Goal: Information Seeking & Learning: Learn about a topic

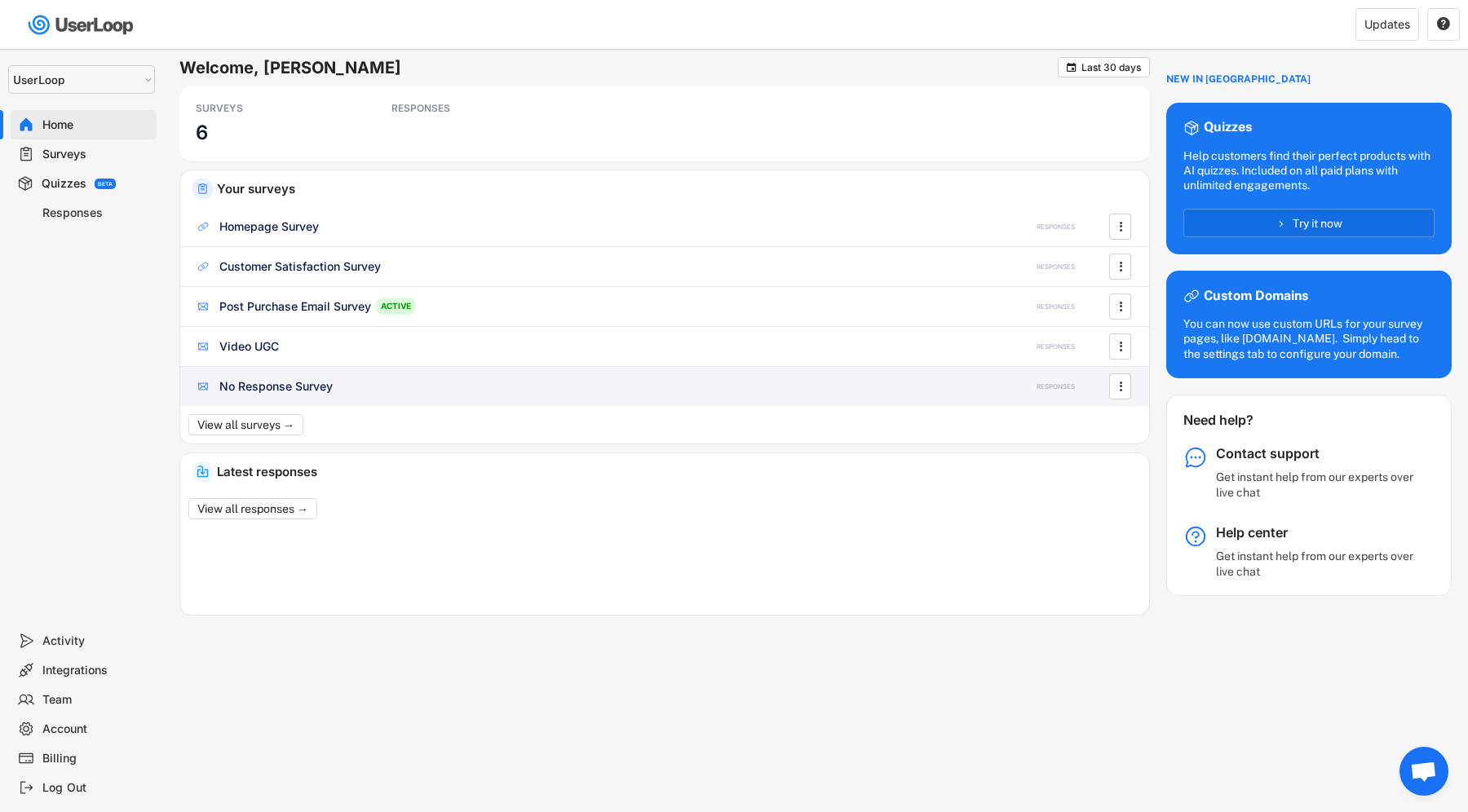
select select ""1348695171700984260__LOOKUP__1654705041975x127494467392634880""
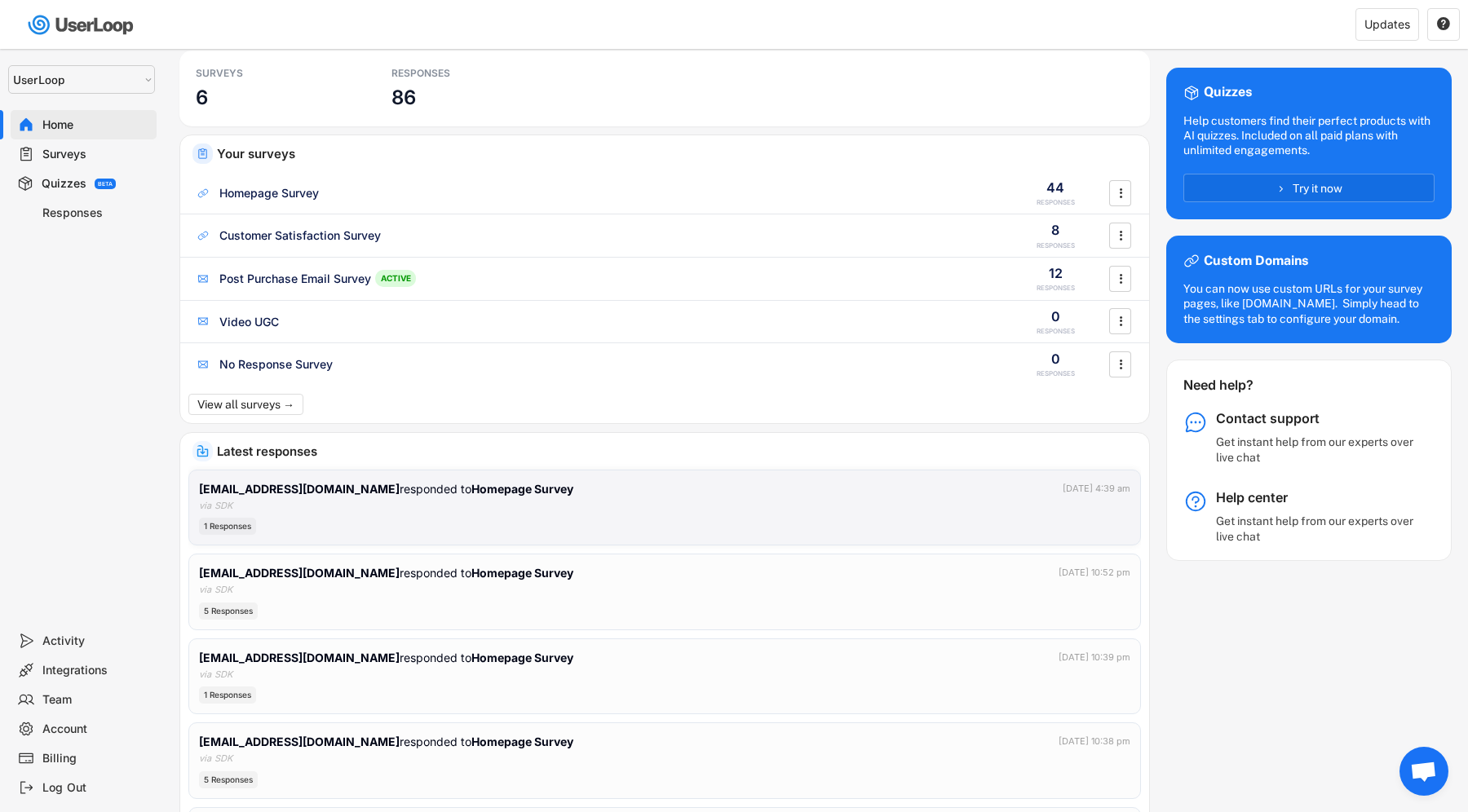
scroll to position [37, 0]
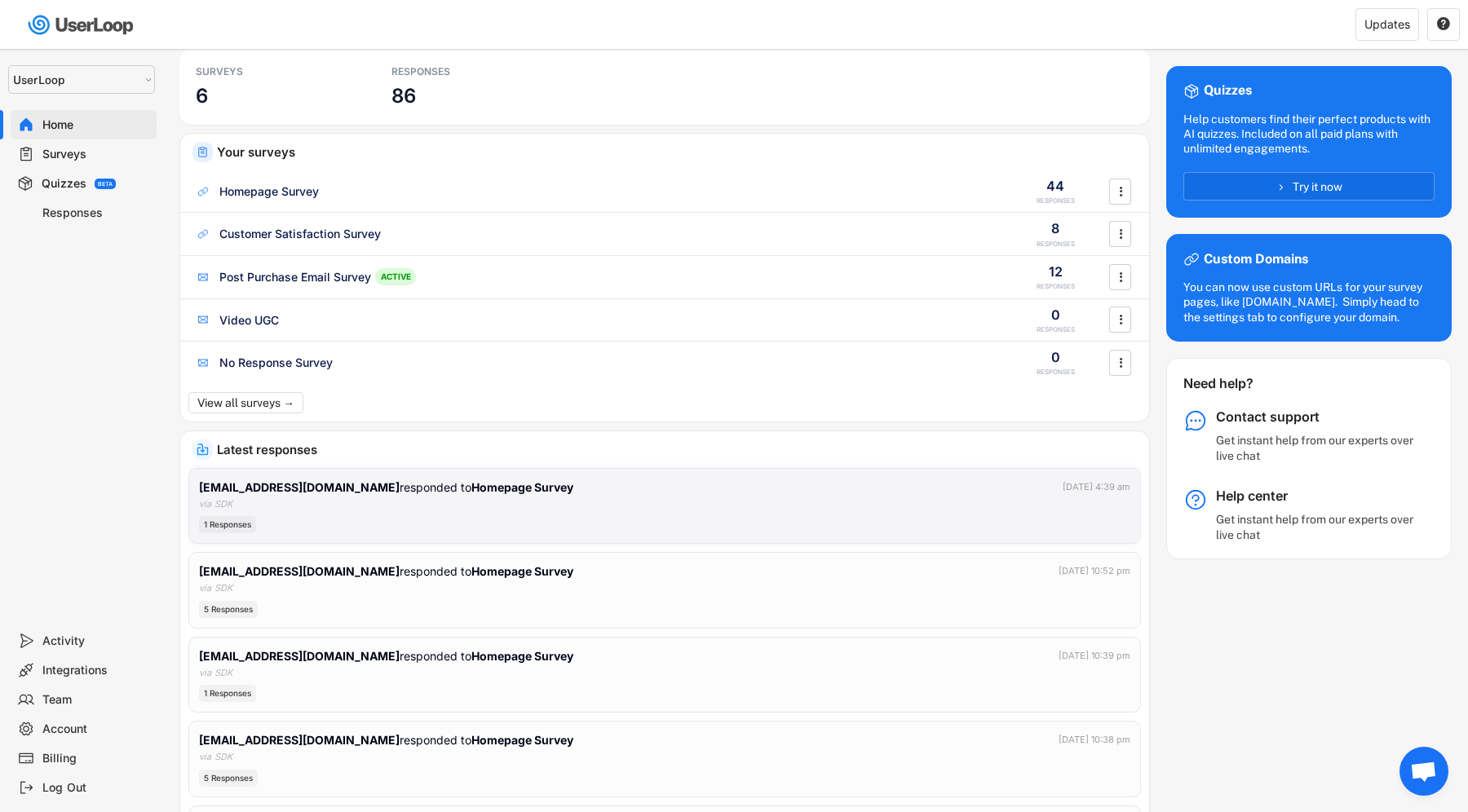
click at [295, 498] on div "[EMAIL_ADDRESS][DOMAIN_NAME] responded to Homepage Survey [DATE] 4:39 am via SD…" at bounding box center [665, 506] width 932 height 55
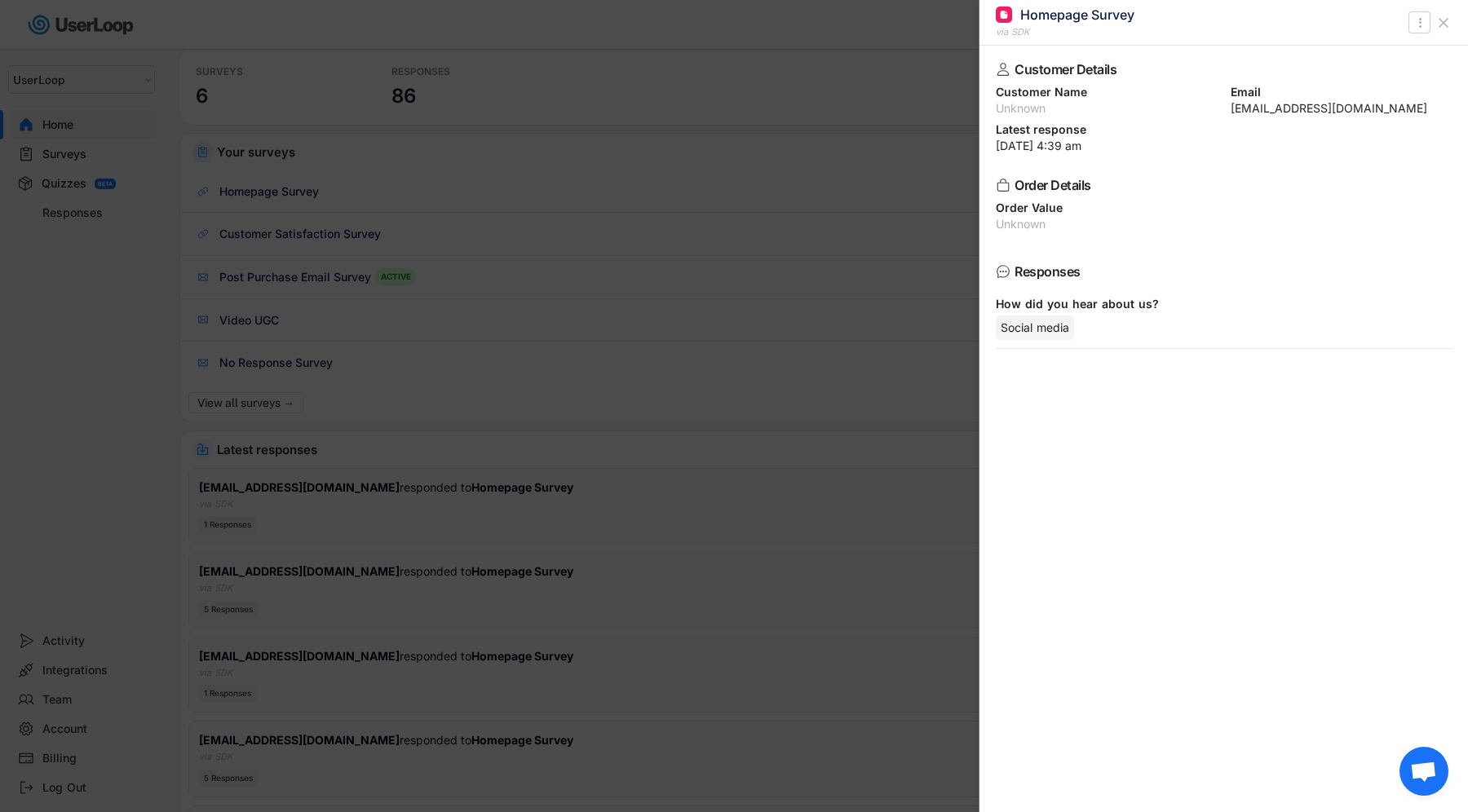
click at [295, 498] on div at bounding box center [734, 406] width 1468 height 812
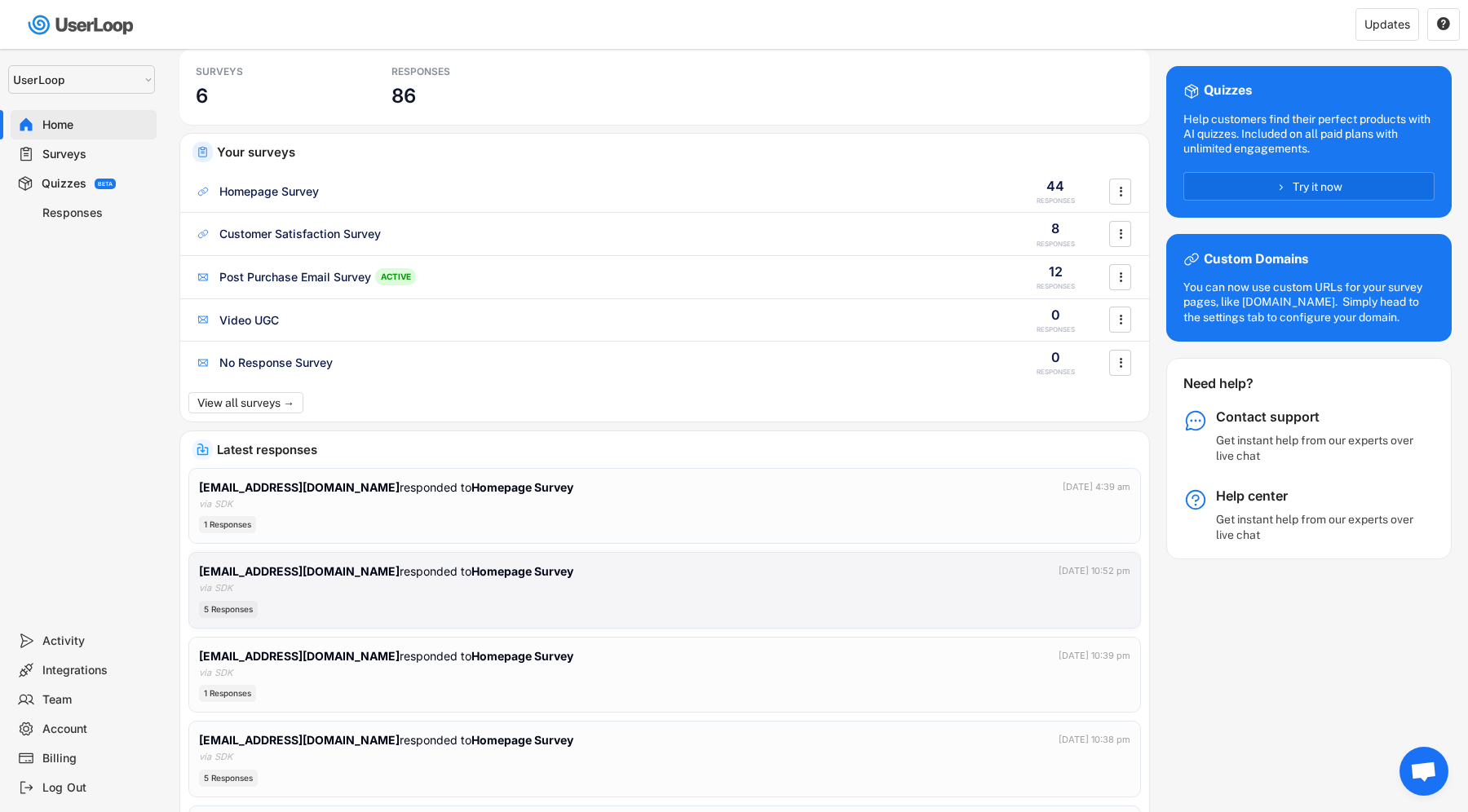
click at [303, 594] on div "[EMAIL_ADDRESS][DOMAIN_NAME] responded to Homepage Survey [DATE] 10:52 pm via S…" at bounding box center [665, 590] width 932 height 55
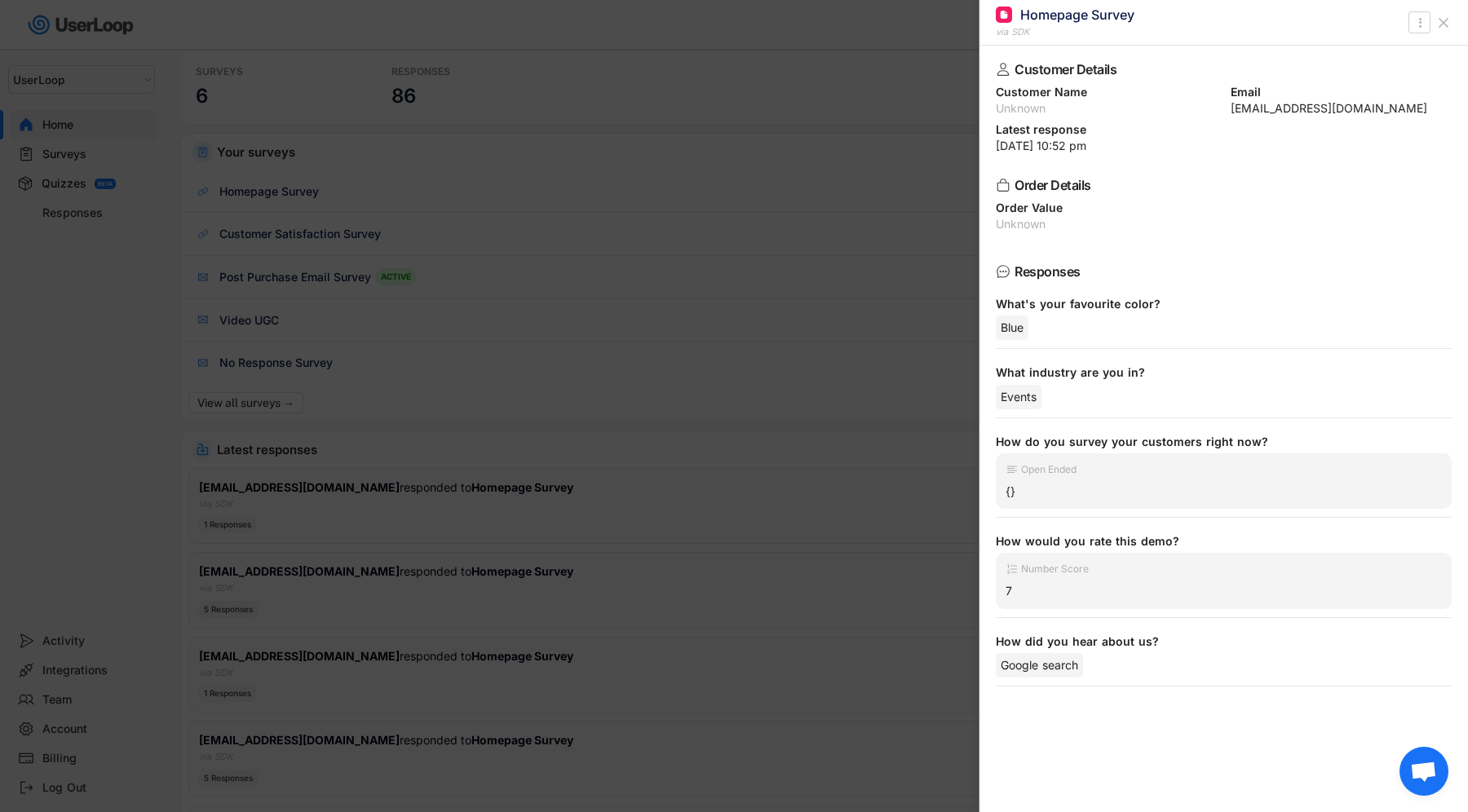
click at [303, 594] on div at bounding box center [734, 406] width 1468 height 812
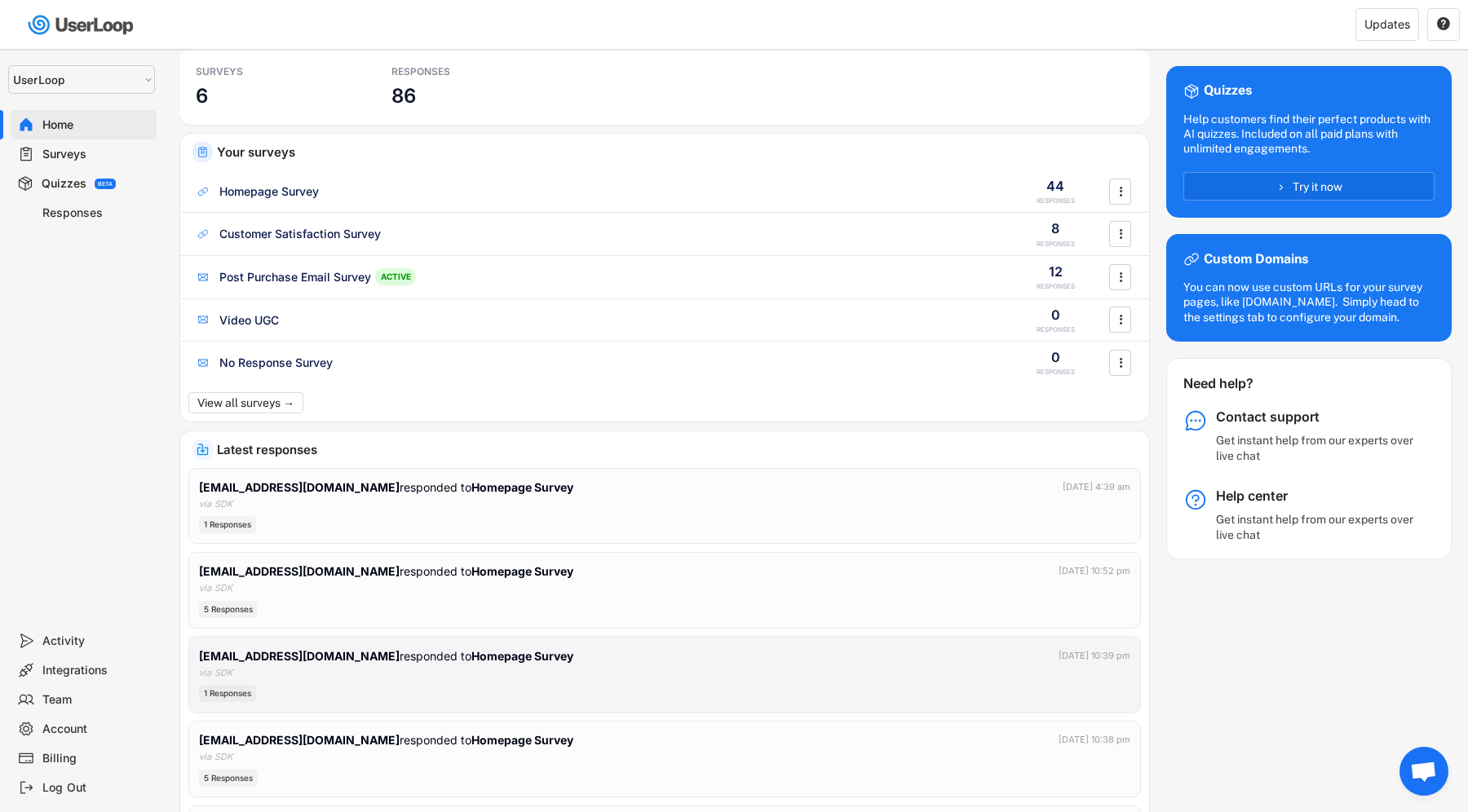
click at [292, 698] on div "1 Responses" at bounding box center [665, 693] width 932 height 18
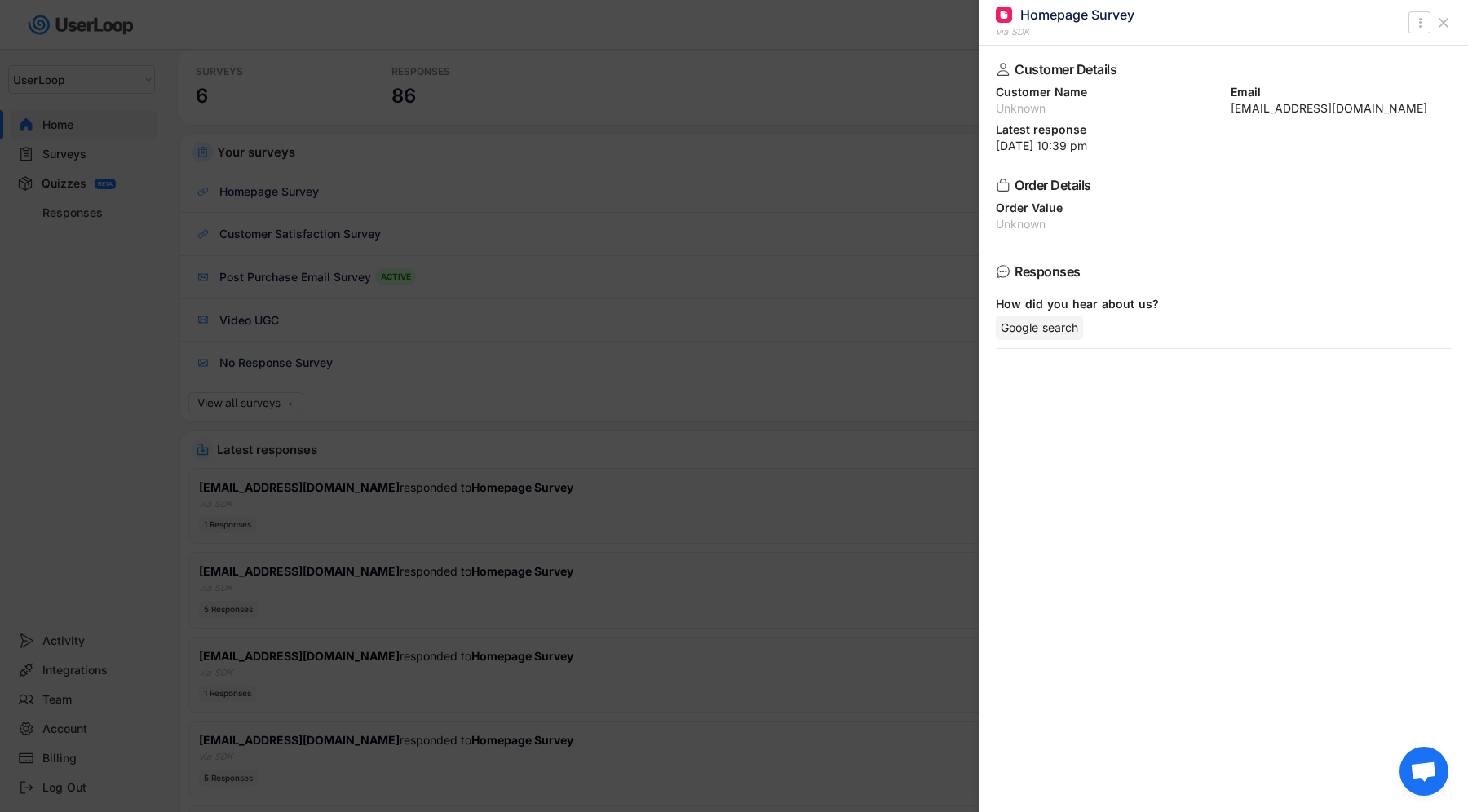
click at [292, 698] on div at bounding box center [734, 406] width 1468 height 812
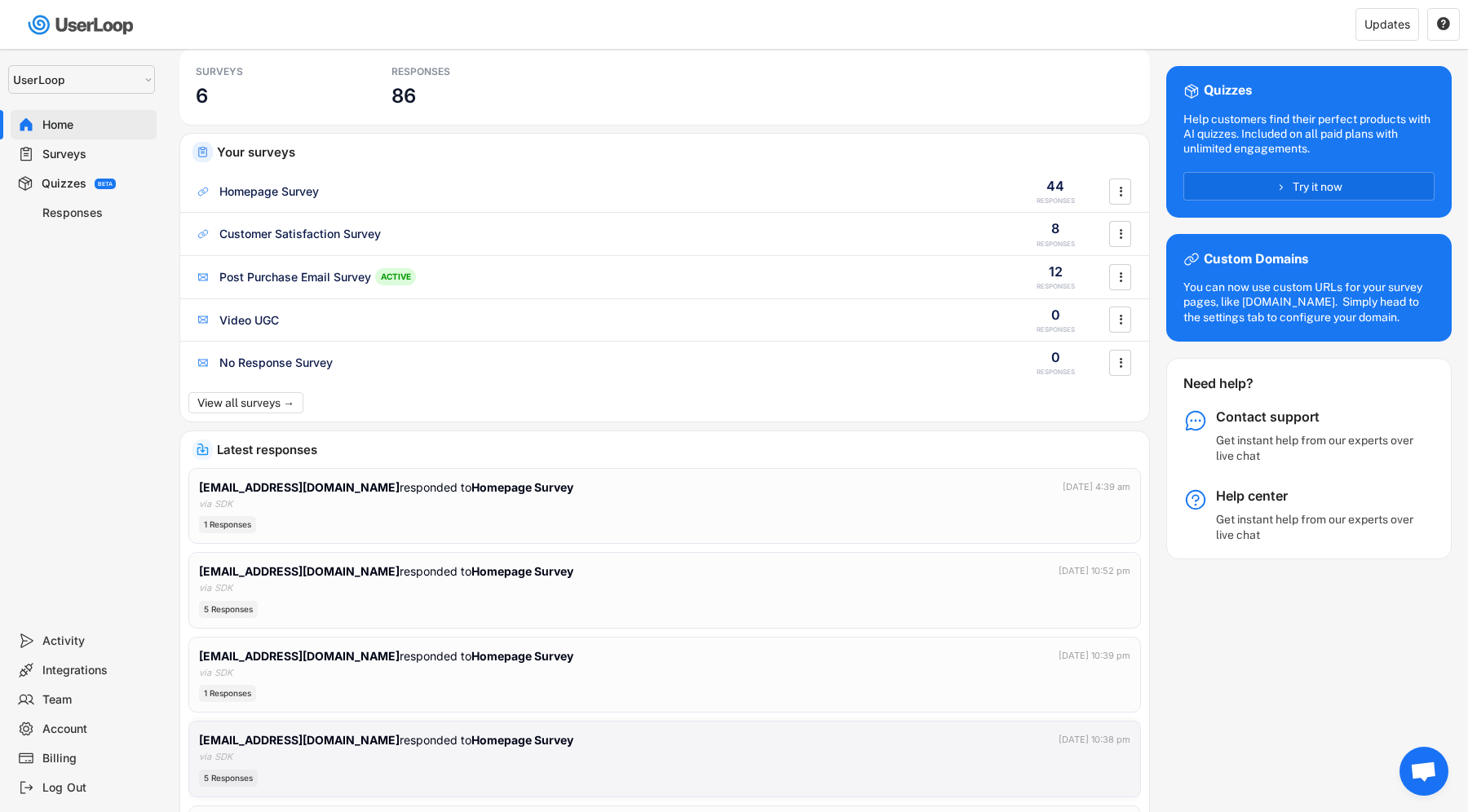
click at [277, 742] on strong "[EMAIL_ADDRESS][DOMAIN_NAME]" at bounding box center [299, 740] width 200 height 14
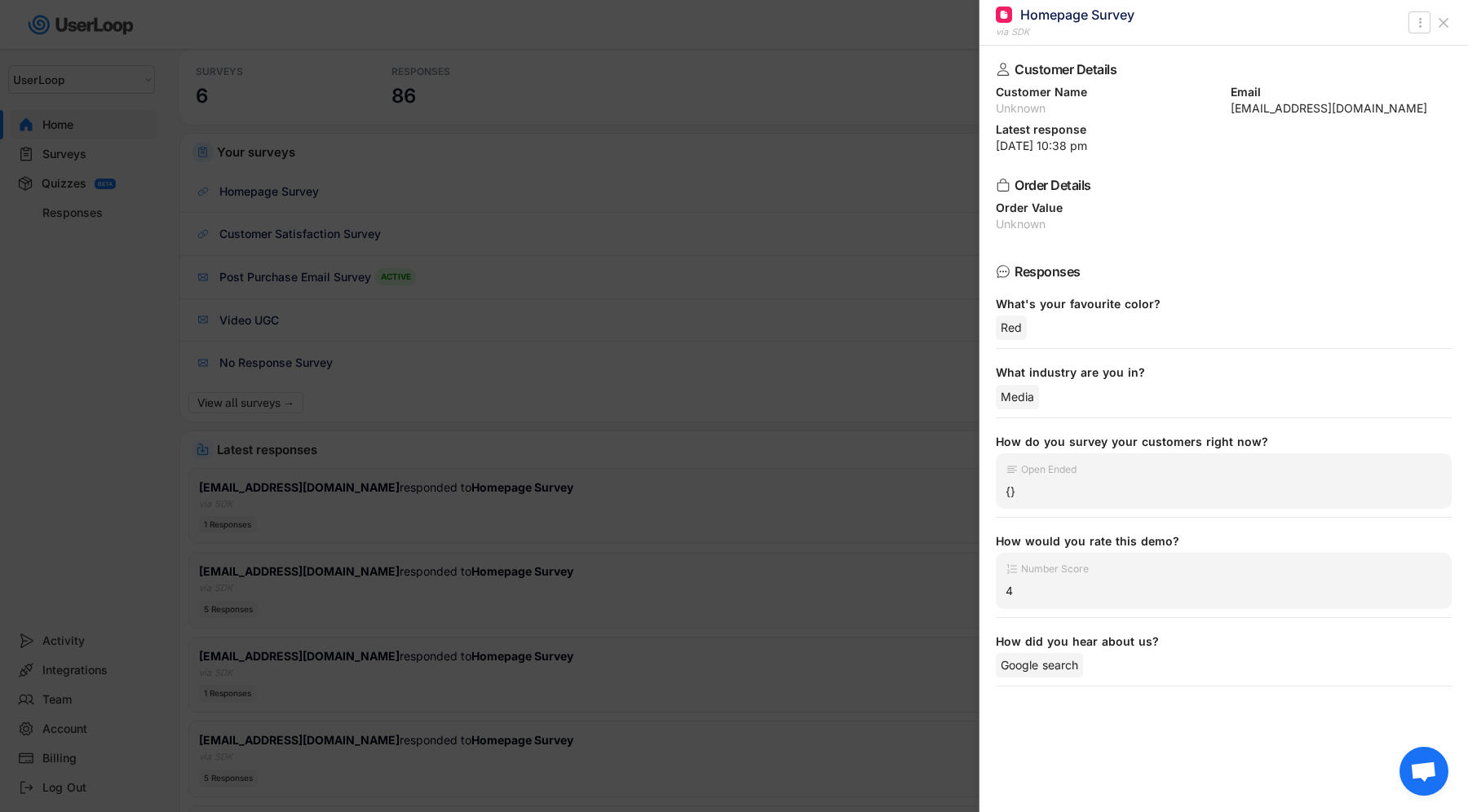
click at [376, 252] on div at bounding box center [734, 406] width 1468 height 812
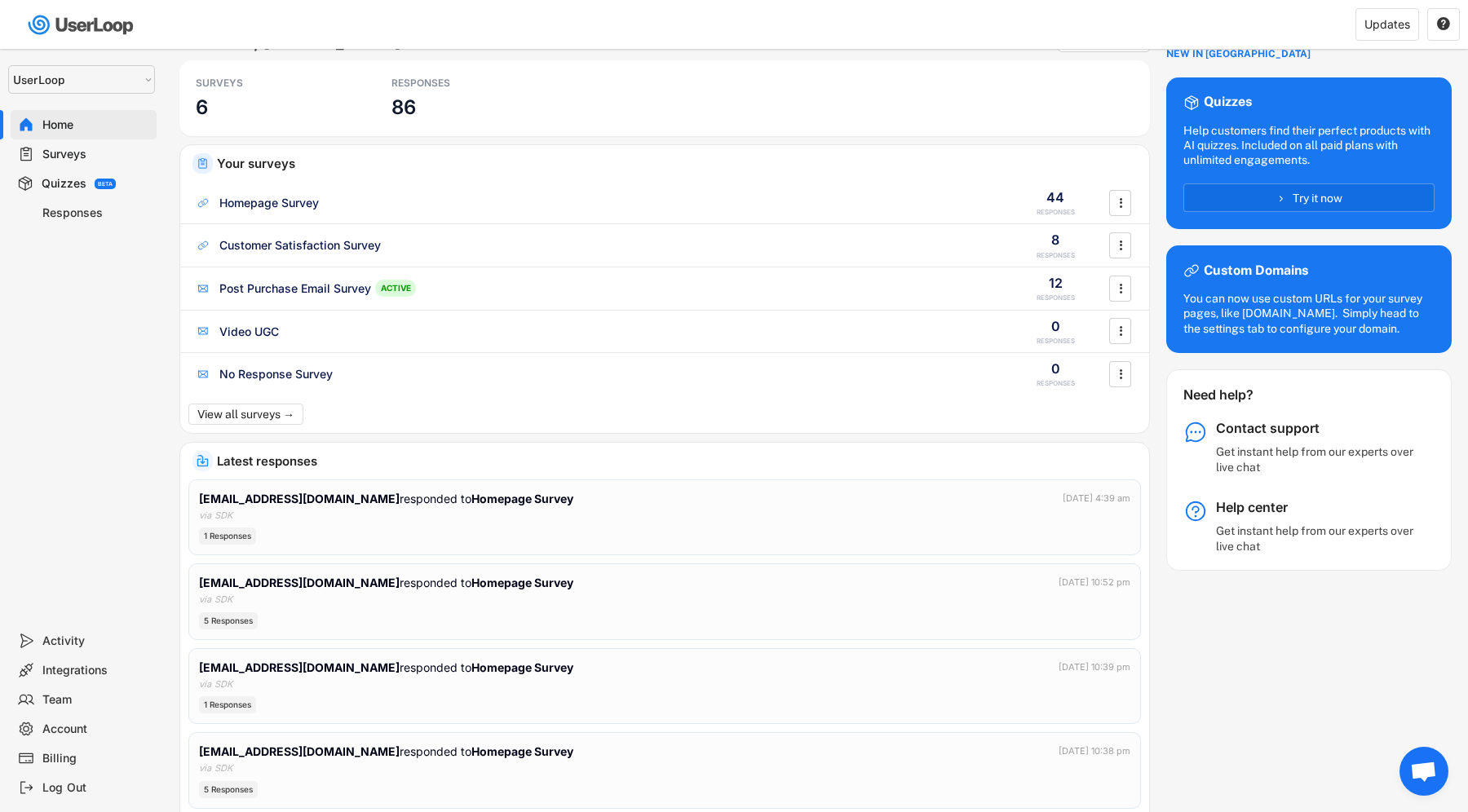
scroll to position [0, 0]
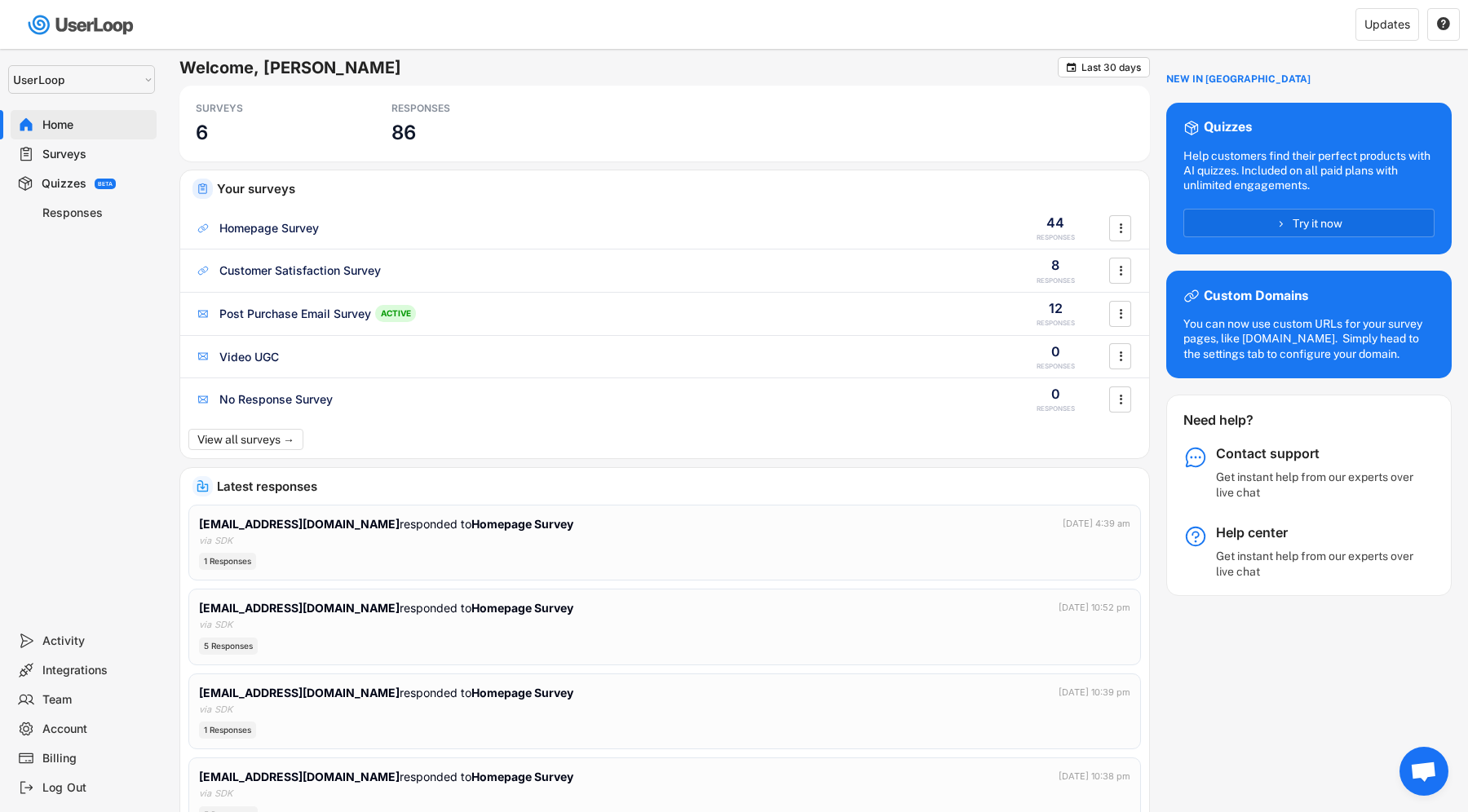
click at [82, 213] on div "Responses" at bounding box center [96, 213] width 108 height 16
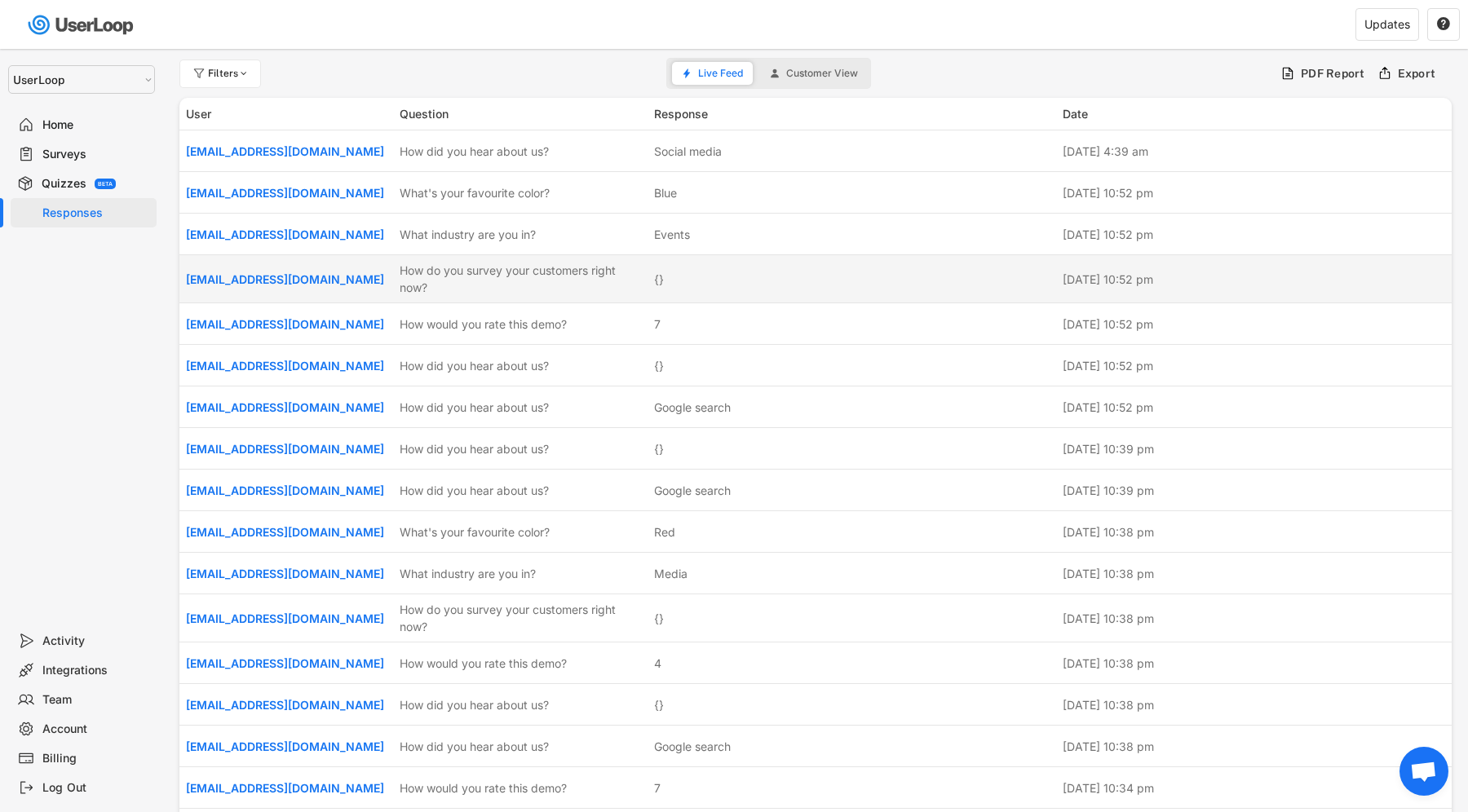
click at [489, 284] on div "How do you survey your customers right now?" at bounding box center [522, 278] width 245 height 34
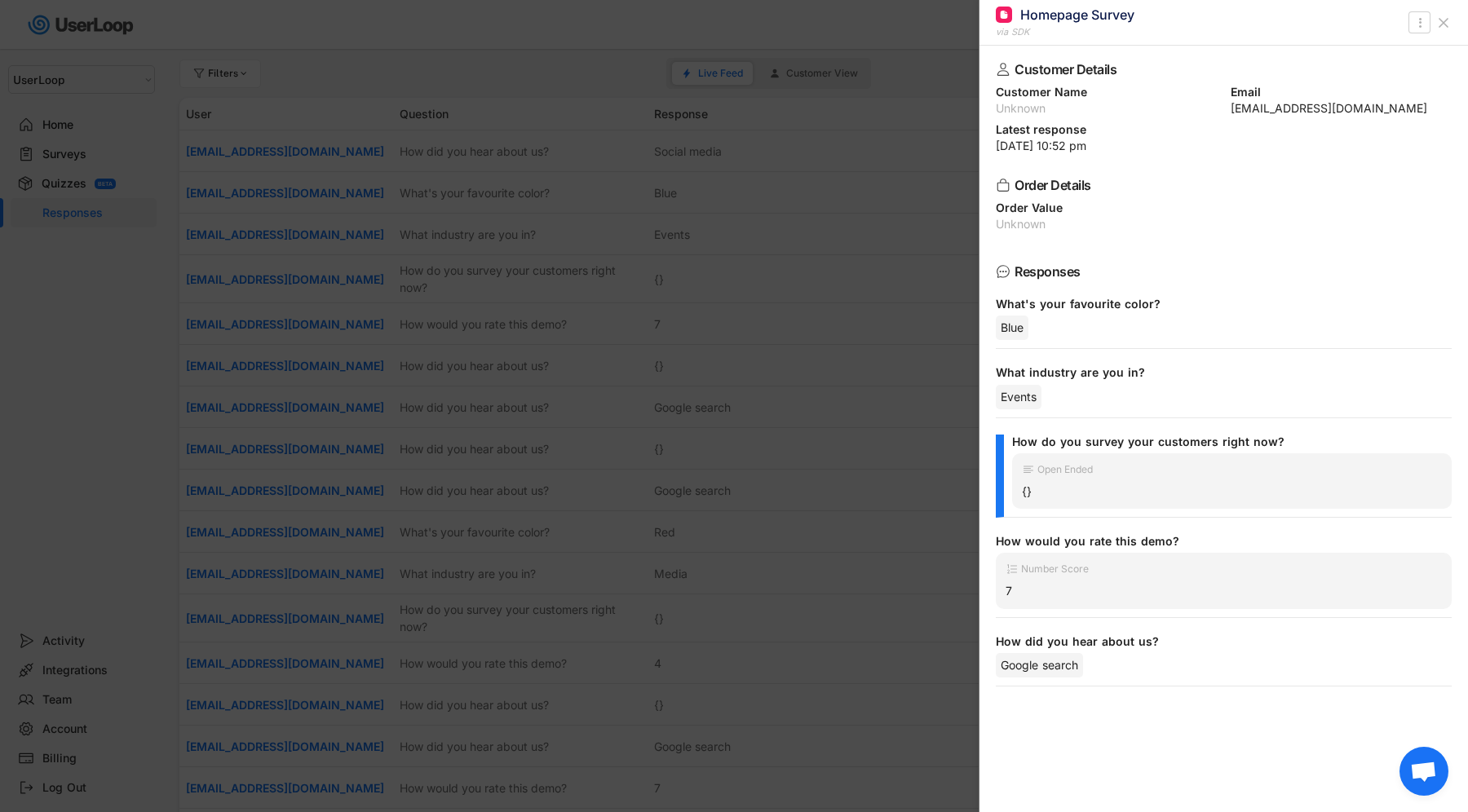
click at [489, 284] on div at bounding box center [734, 406] width 1468 height 812
